Goal: Navigation & Orientation: Find specific page/section

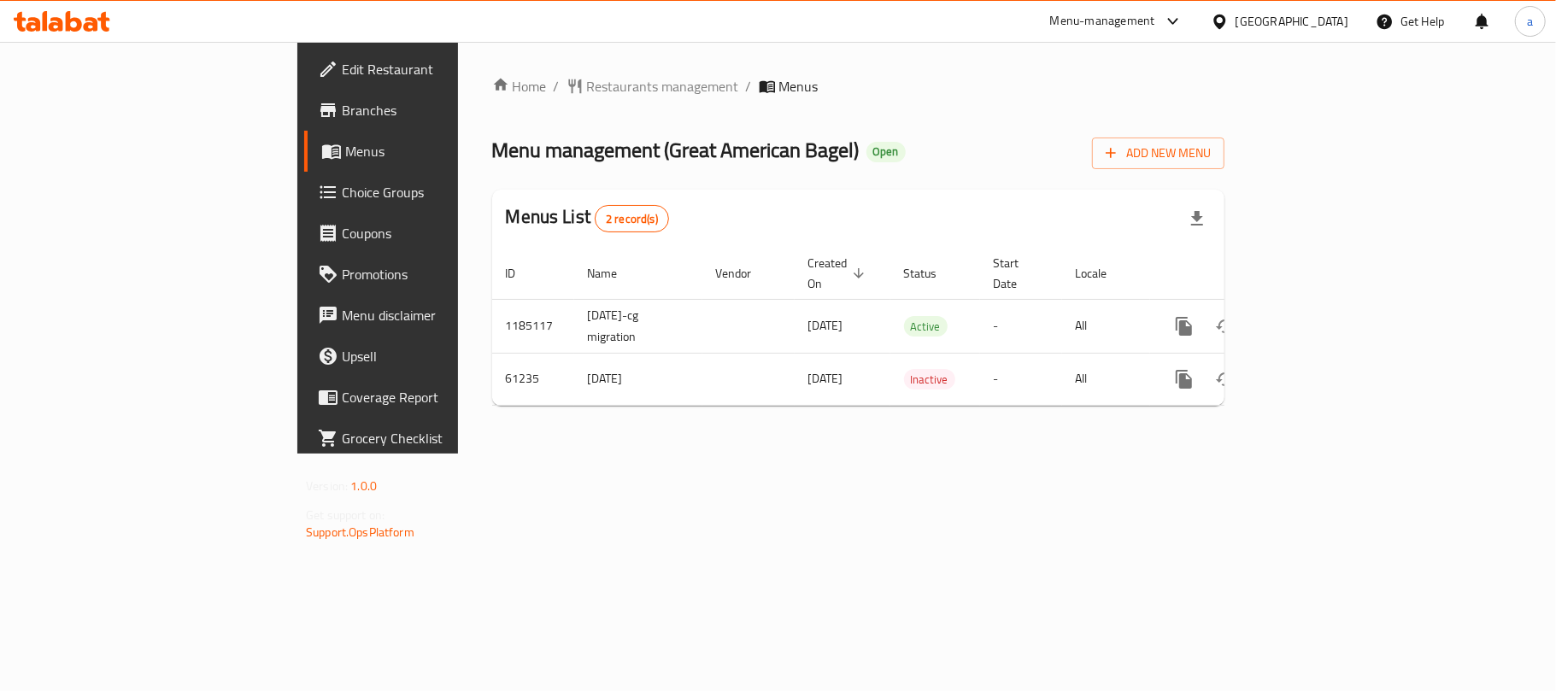
click at [1351, 17] on div "[GEOGRAPHIC_DATA]" at bounding box center [1279, 21] width 165 height 41
click at [1326, 26] on div "[GEOGRAPHIC_DATA]" at bounding box center [1291, 21] width 113 height 19
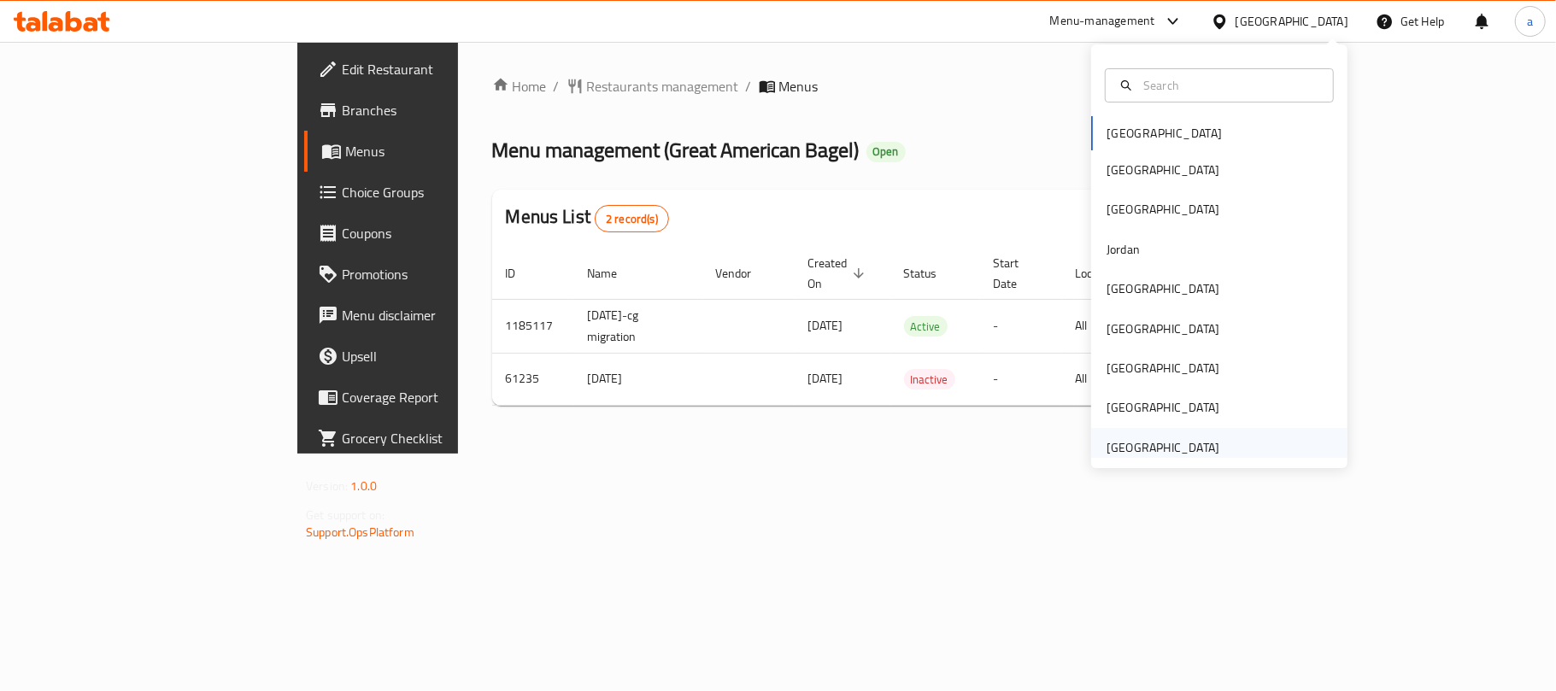
click at [1165, 456] on div "[GEOGRAPHIC_DATA]" at bounding box center [1162, 447] width 113 height 19
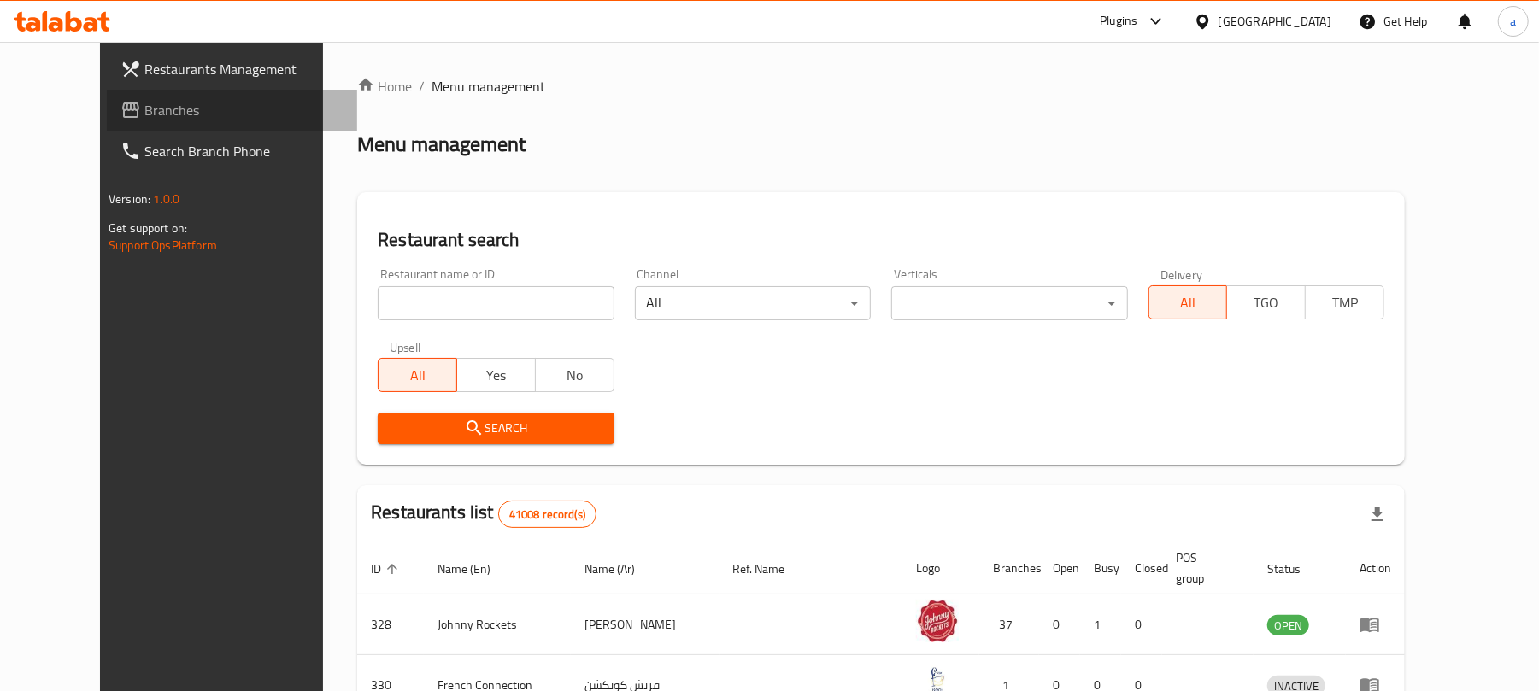
click at [144, 104] on span "Branches" at bounding box center [243, 110] width 199 height 21
